Goal: Task Accomplishment & Management: Complete application form

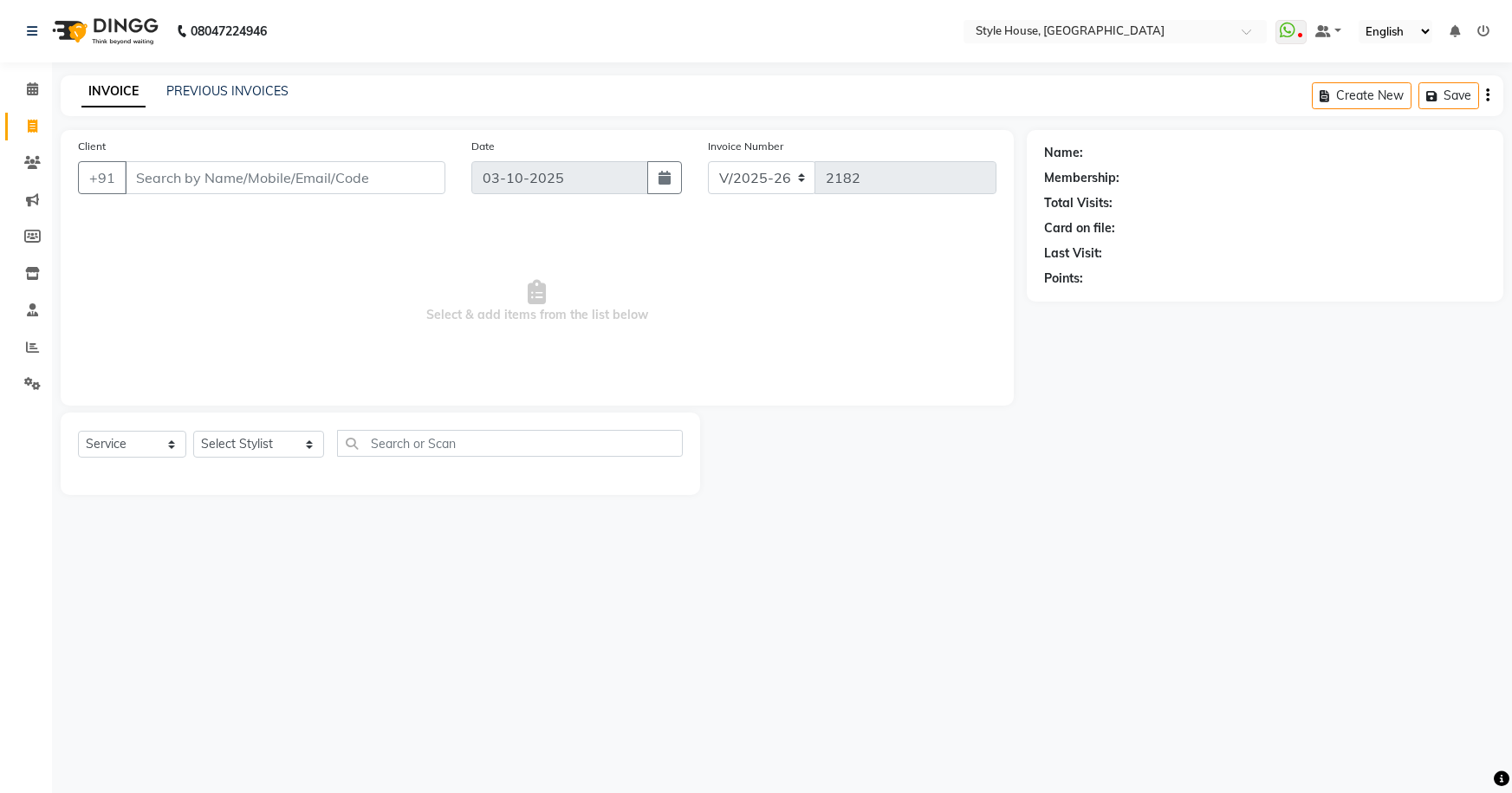
select select "4237"
select select "service"
click at [164, 188] on input "Client" at bounding box center [284, 178] width 320 height 33
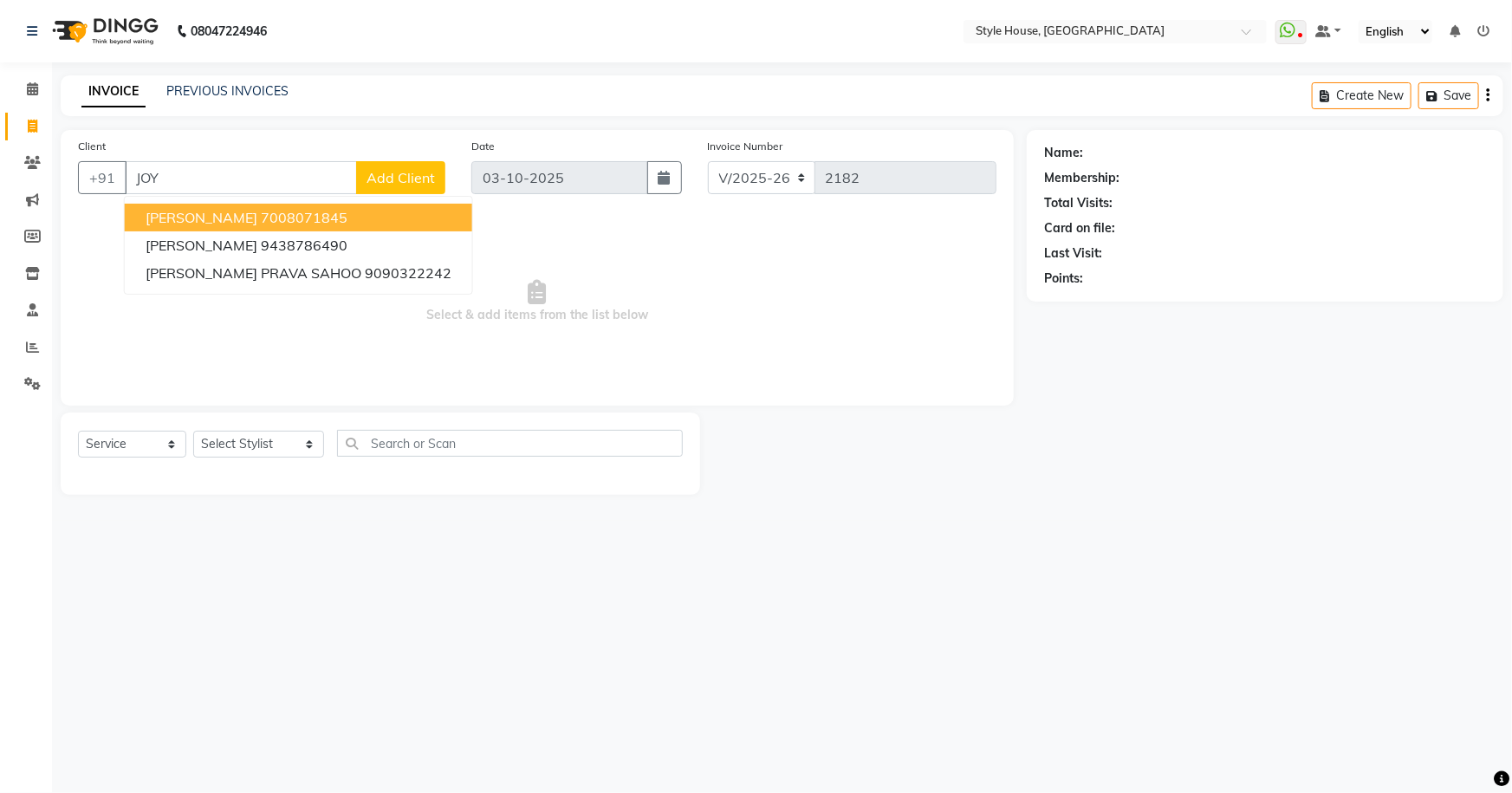
click at [166, 219] on span "[PERSON_NAME]" at bounding box center [202, 218] width 112 height 17
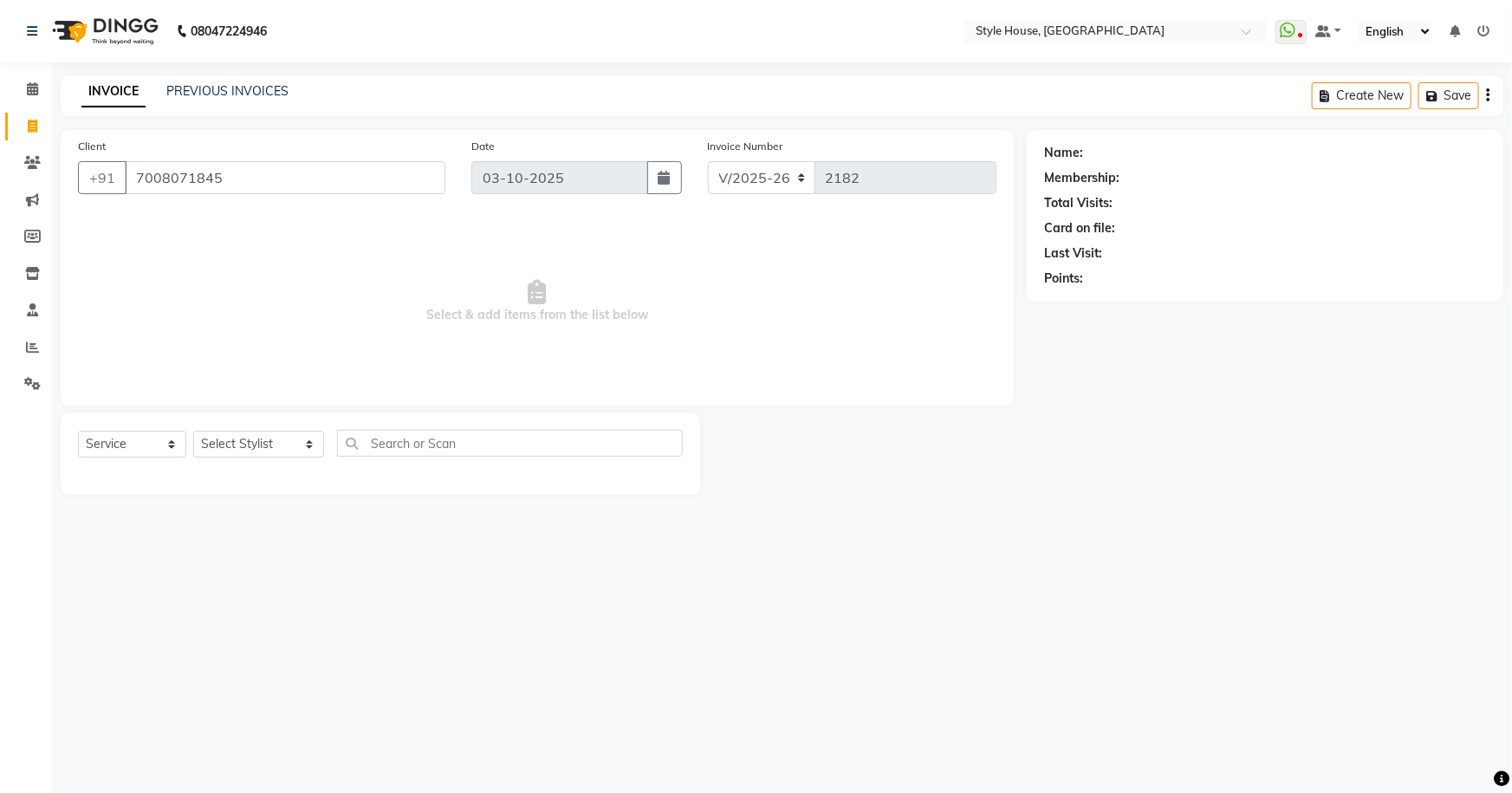
type input "7008071845"
select select "1: Object"
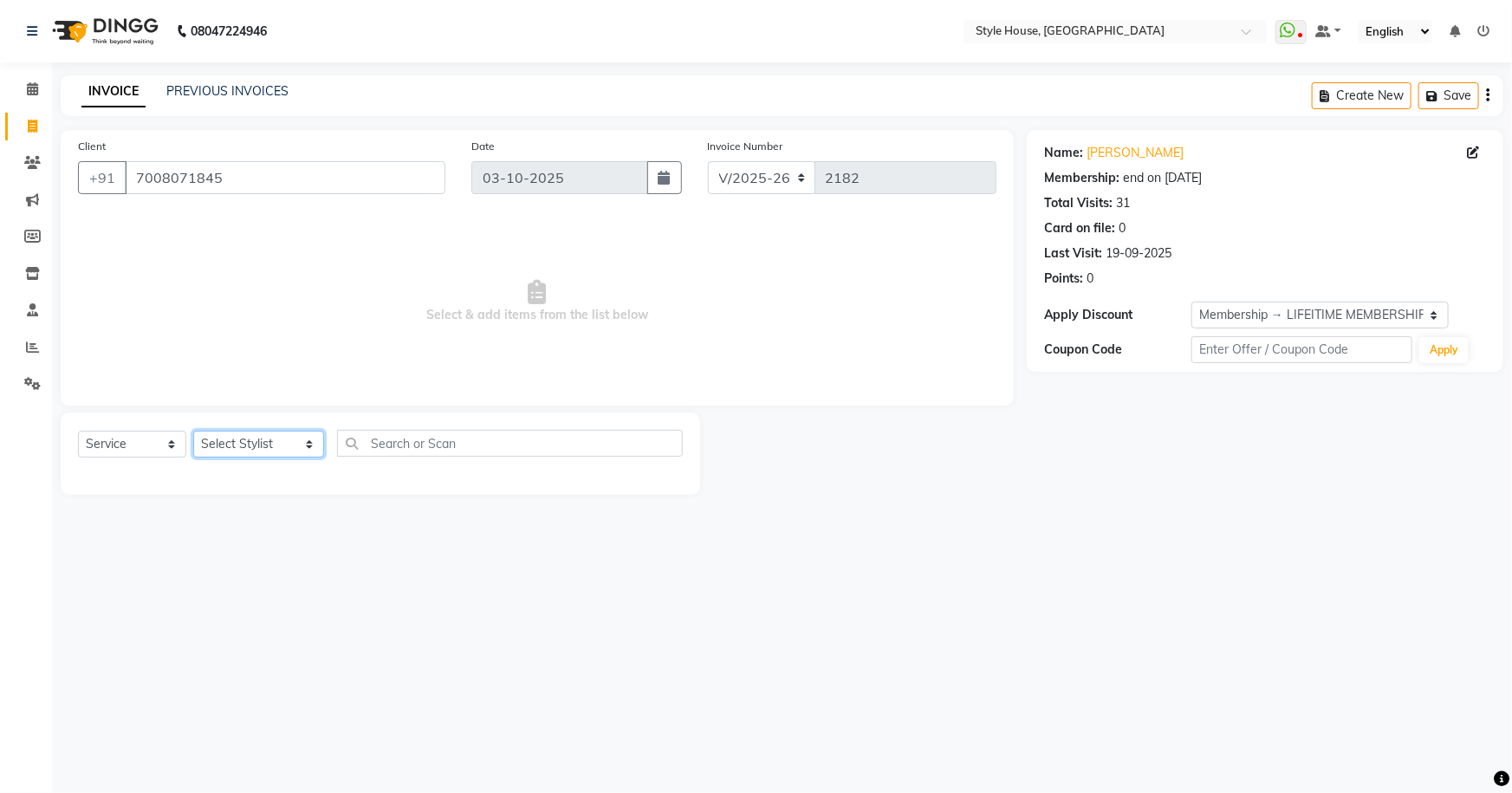
click at [242, 440] on select "Select Stylist [PERSON_NAME] [PERSON_NAME] [PERSON_NAME] [PERSON_NAME]([PERSON_…" at bounding box center [259, 444] width 131 height 27
select select "49165"
click at [193, 431] on select "Select Stylist [PERSON_NAME] [PERSON_NAME] [PERSON_NAME] [PERSON_NAME]([PERSON_…" at bounding box center [259, 444] width 131 height 27
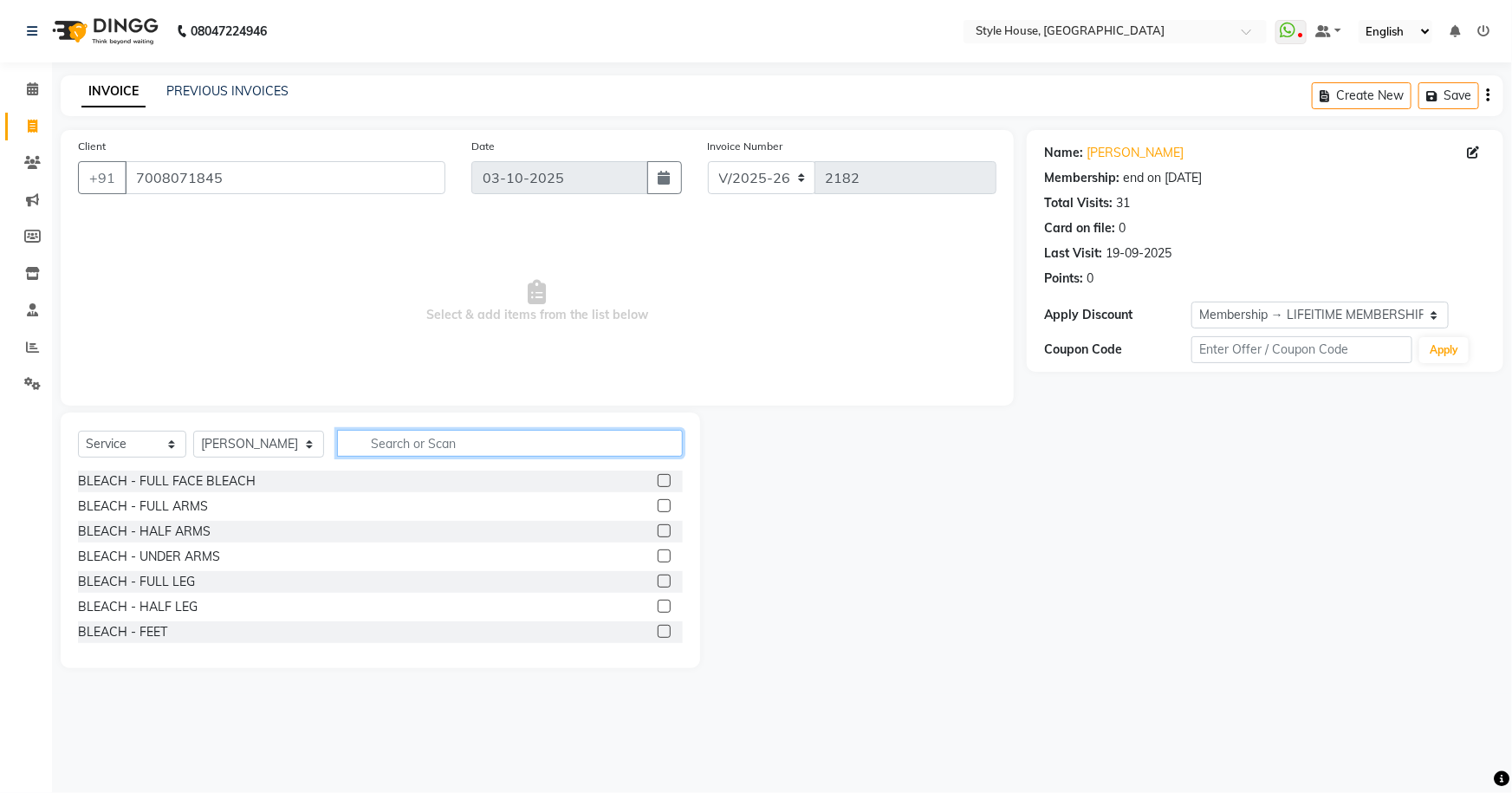
click at [338, 440] on input "text" at bounding box center [511, 443] width 347 height 27
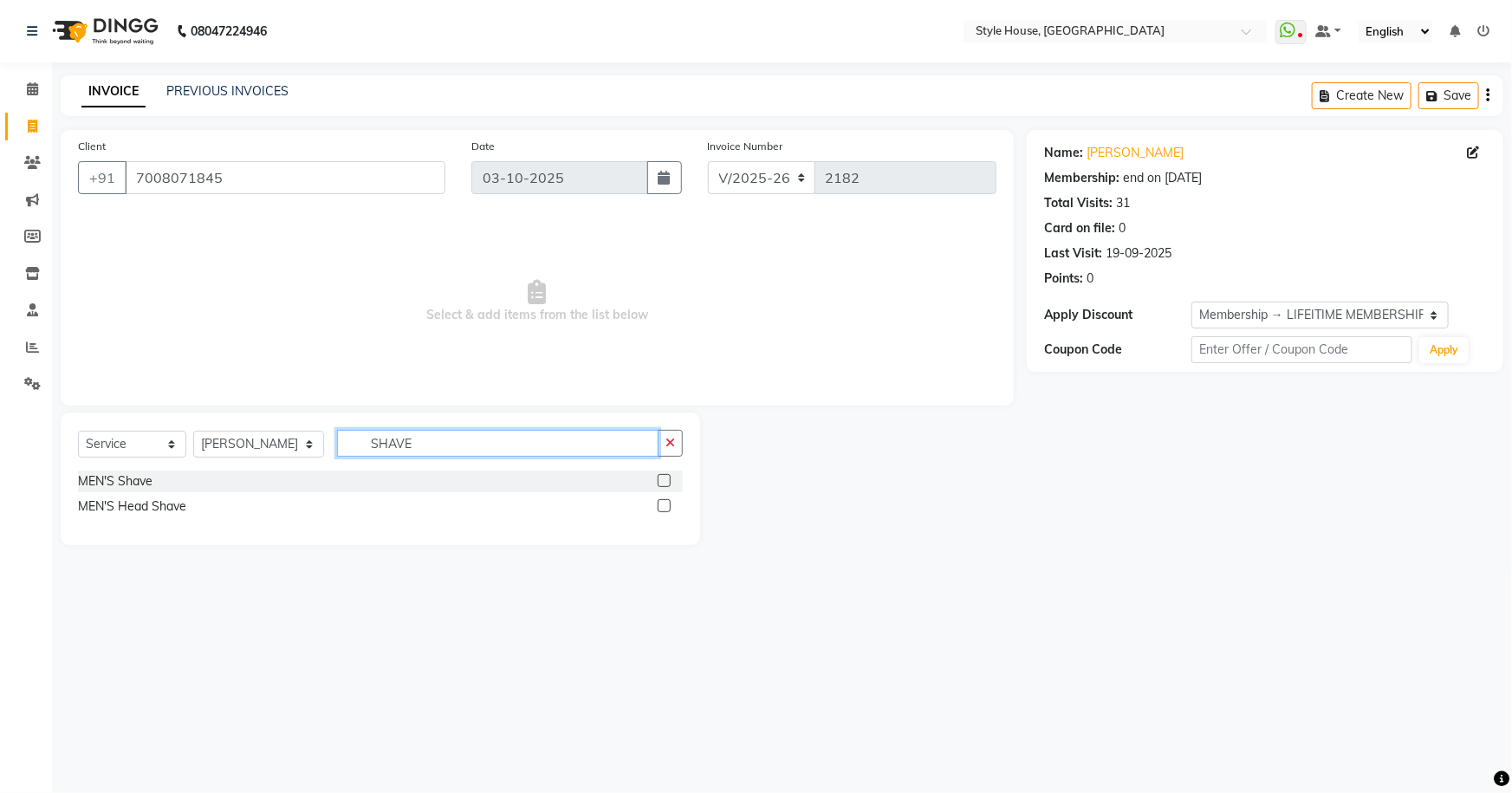
type input "SHAVE"
click at [661, 478] on label at bounding box center [665, 481] width 13 height 13
click at [661, 478] on input "checkbox" at bounding box center [664, 481] width 11 height 11
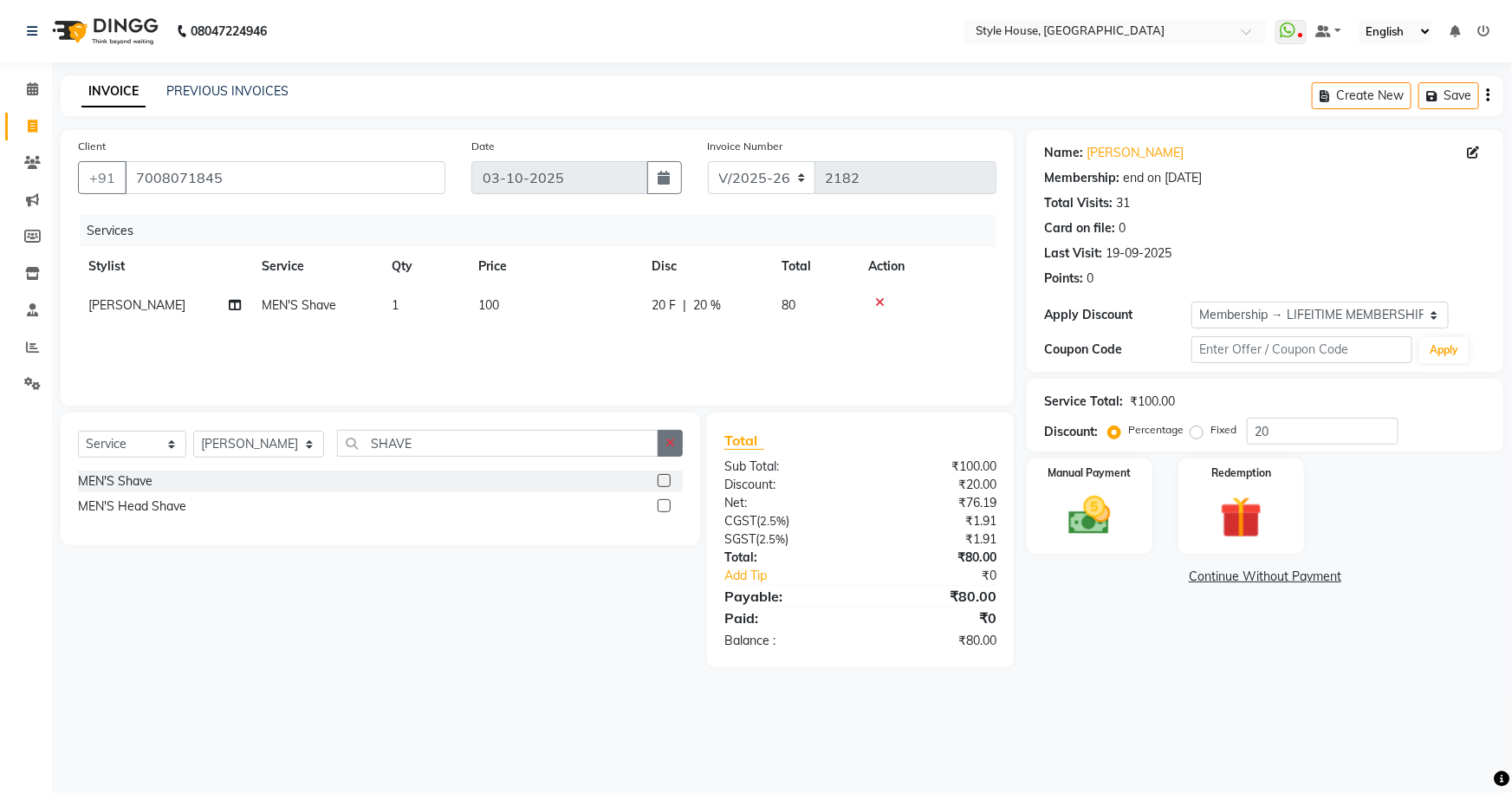
checkbox input "false"
click at [661, 445] on button "button" at bounding box center [670, 443] width 25 height 27
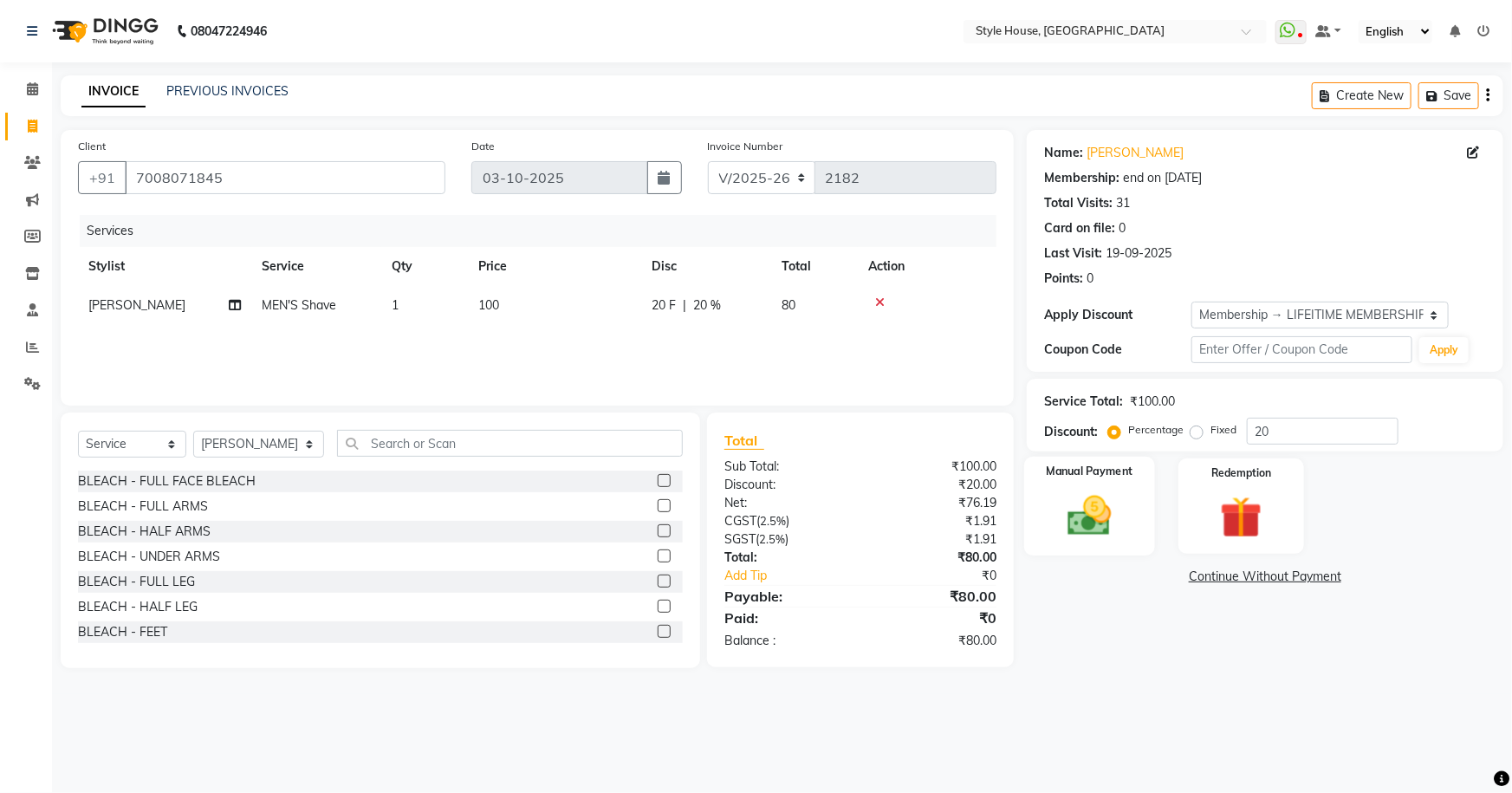
click at [1111, 487] on div "Manual Payment" at bounding box center [1090, 506] width 131 height 100
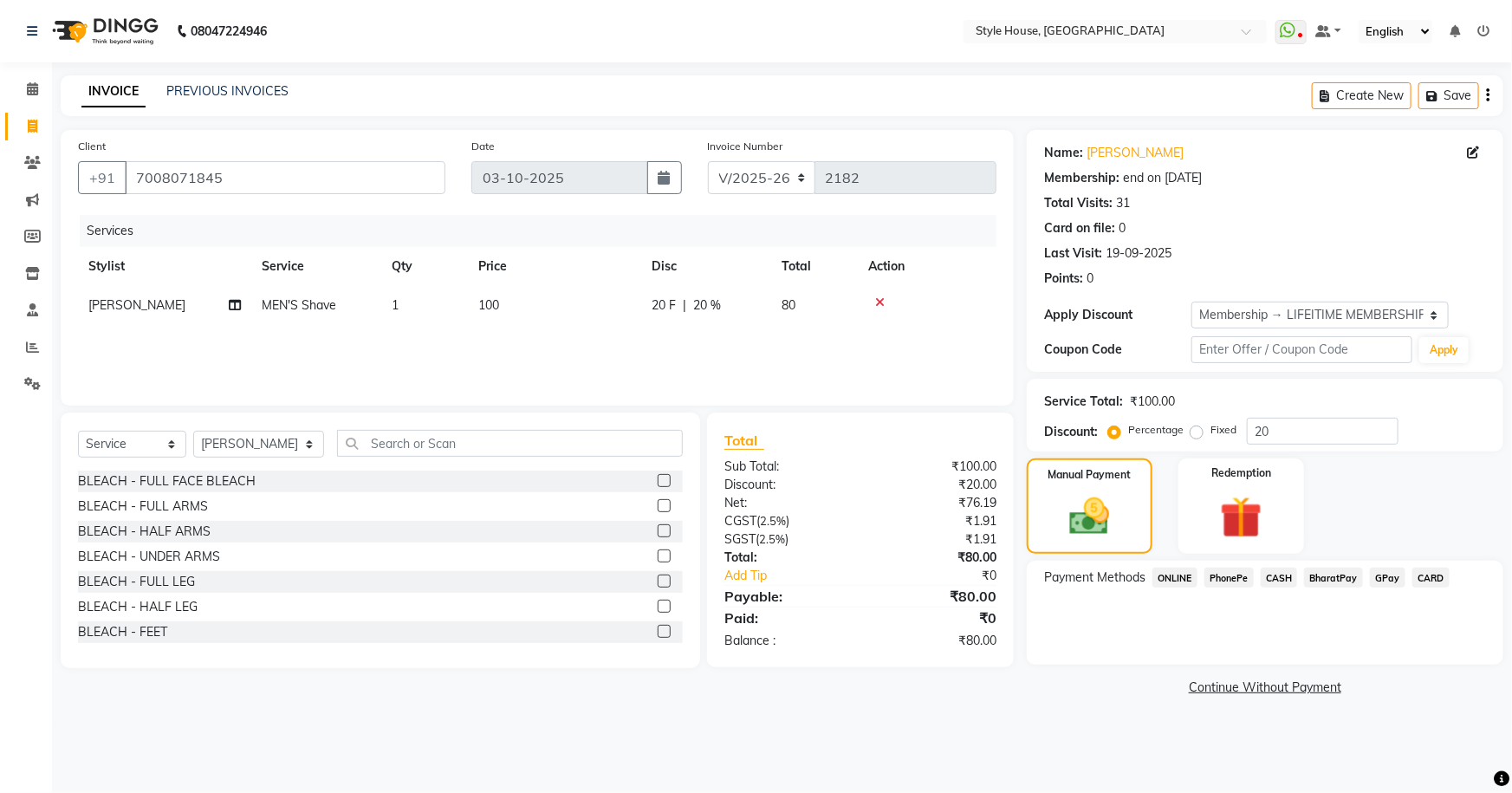
click at [1222, 571] on span "PhonePe" at bounding box center [1230, 577] width 49 height 20
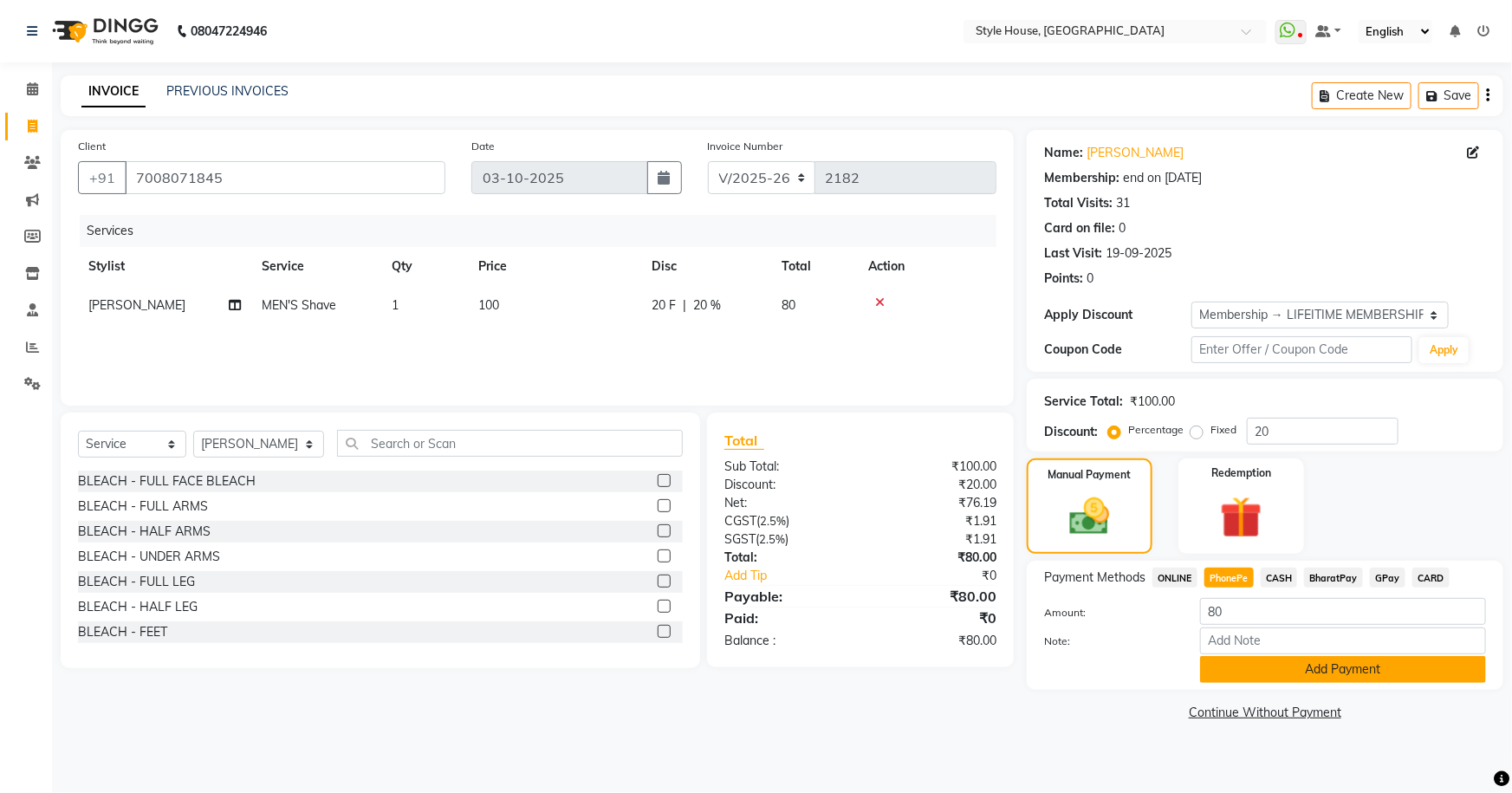
click at [1360, 674] on button "Add Payment" at bounding box center [1343, 669] width 286 height 27
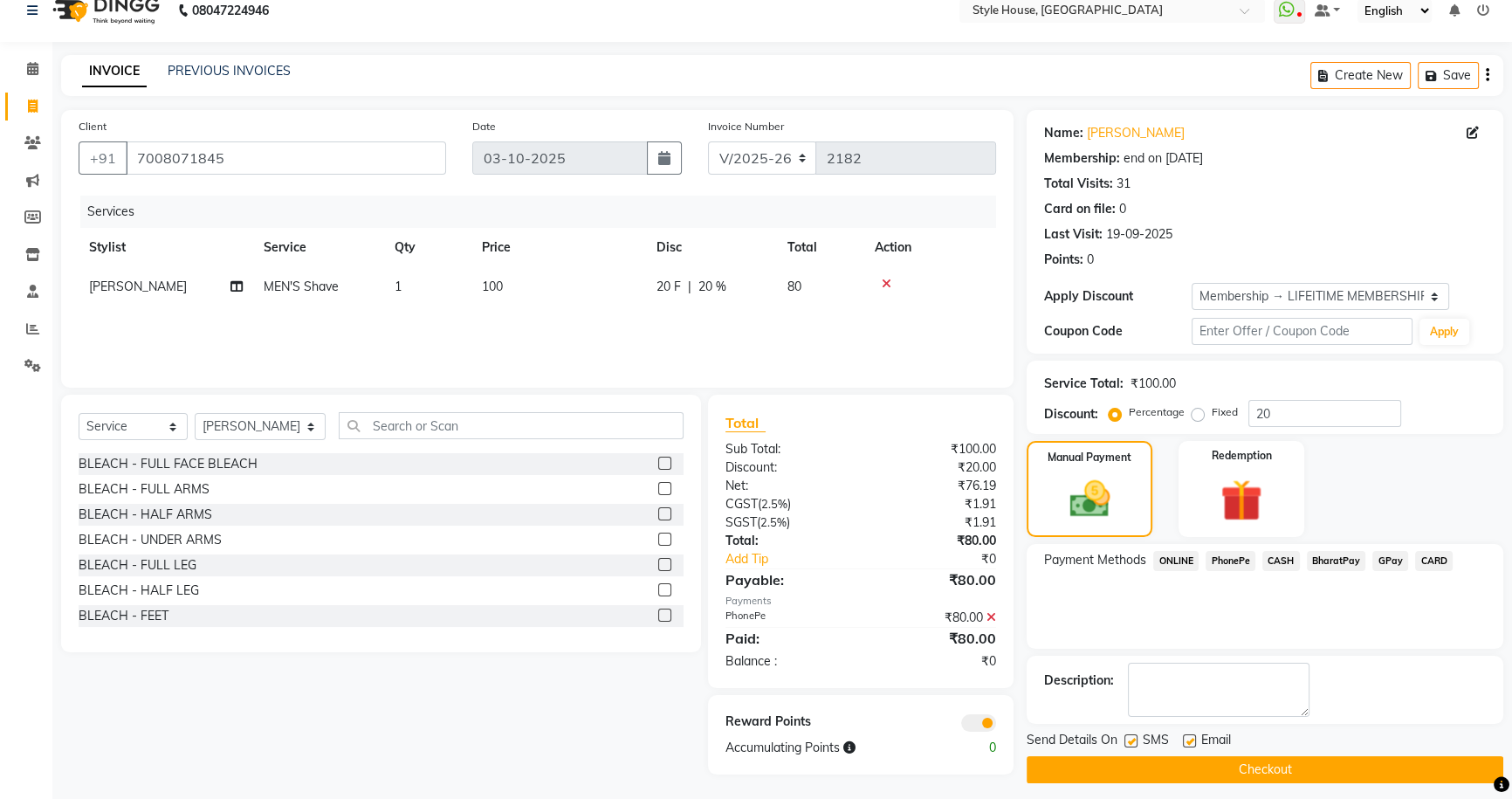
scroll to position [31, 0]
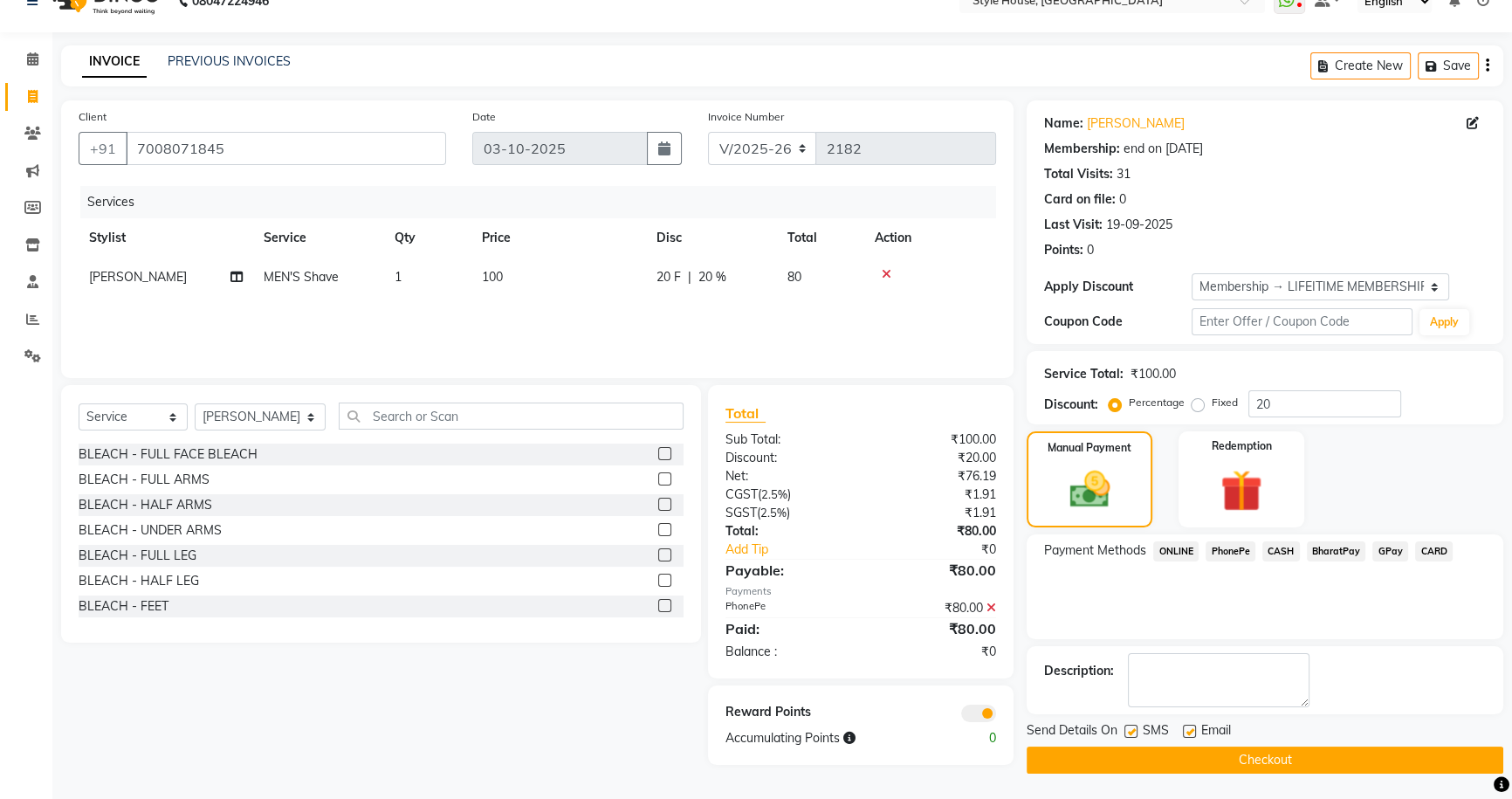
click at [1265, 756] on button "Checkout" at bounding box center [1265, 760] width 477 height 27
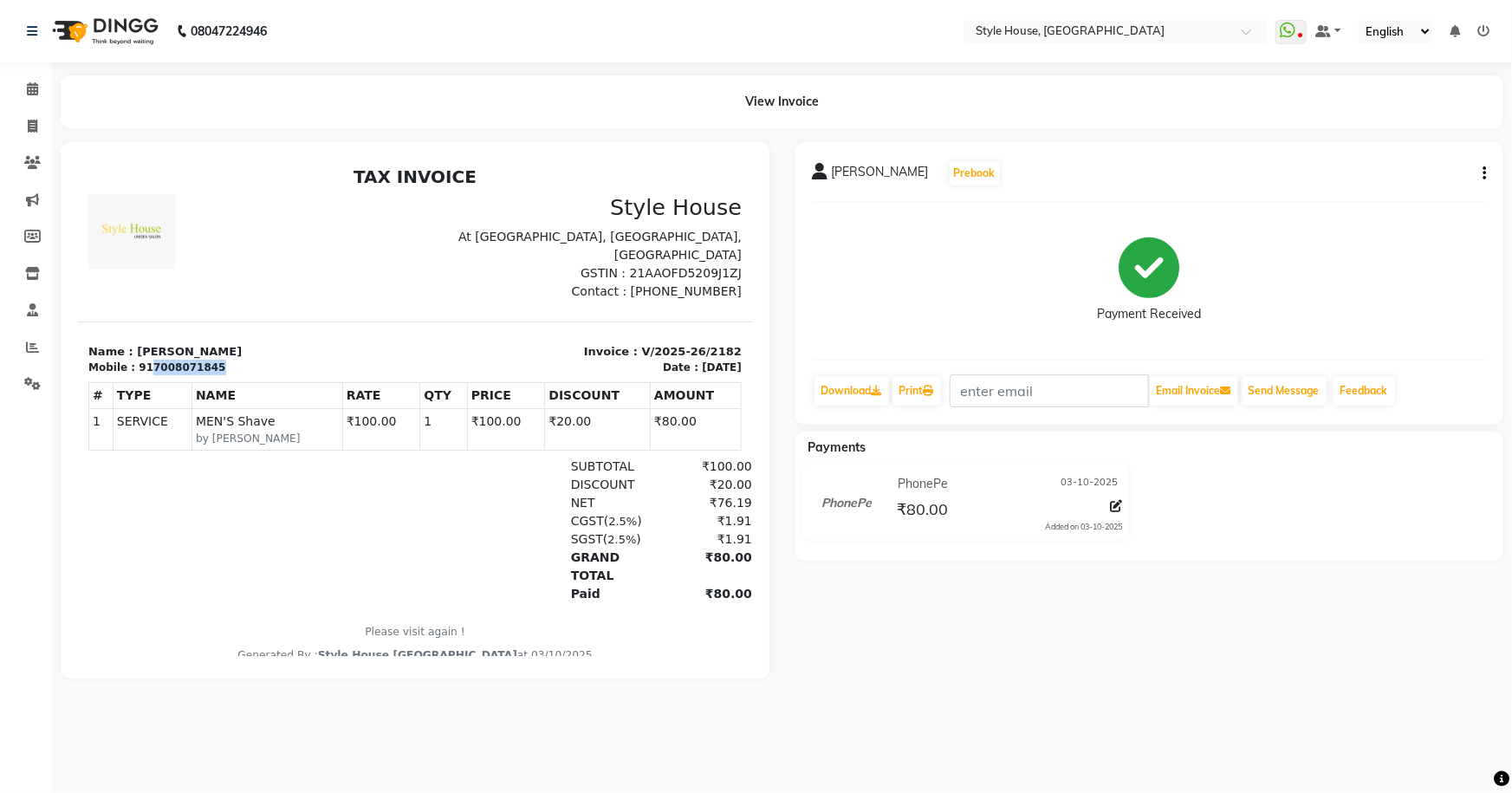
drag, startPoint x: 142, startPoint y: 364, endPoint x: 202, endPoint y: 358, distance: 60.3
click at [202, 358] on div "Mobile : 917008071845" at bounding box center [245, 366] width 317 height 15
copy div "7008071845"
